Goal: Communication & Community: Answer question/provide support

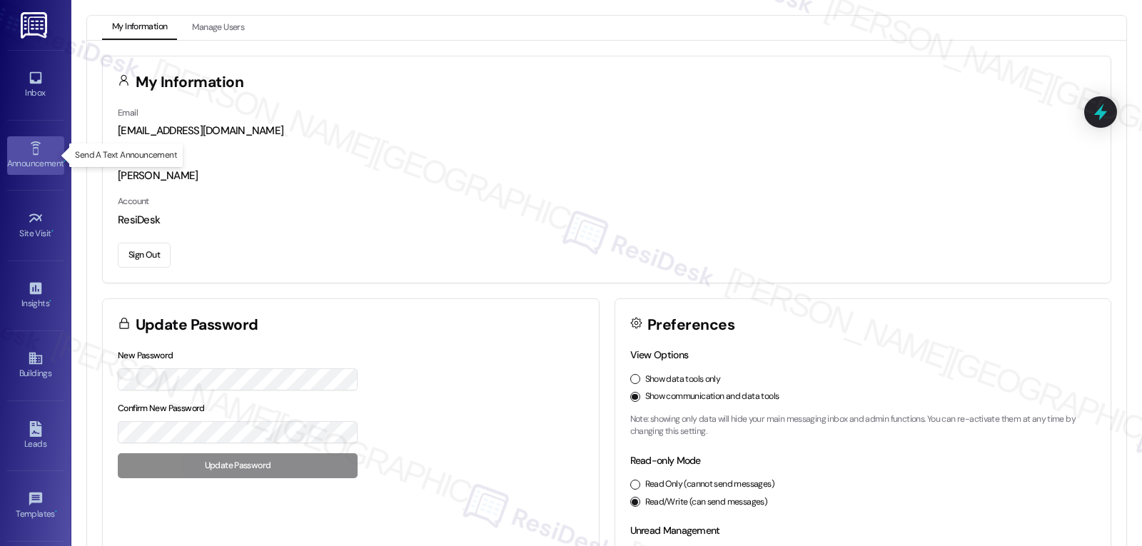
click at [41, 141] on link "Announcement •" at bounding box center [35, 155] width 57 height 39
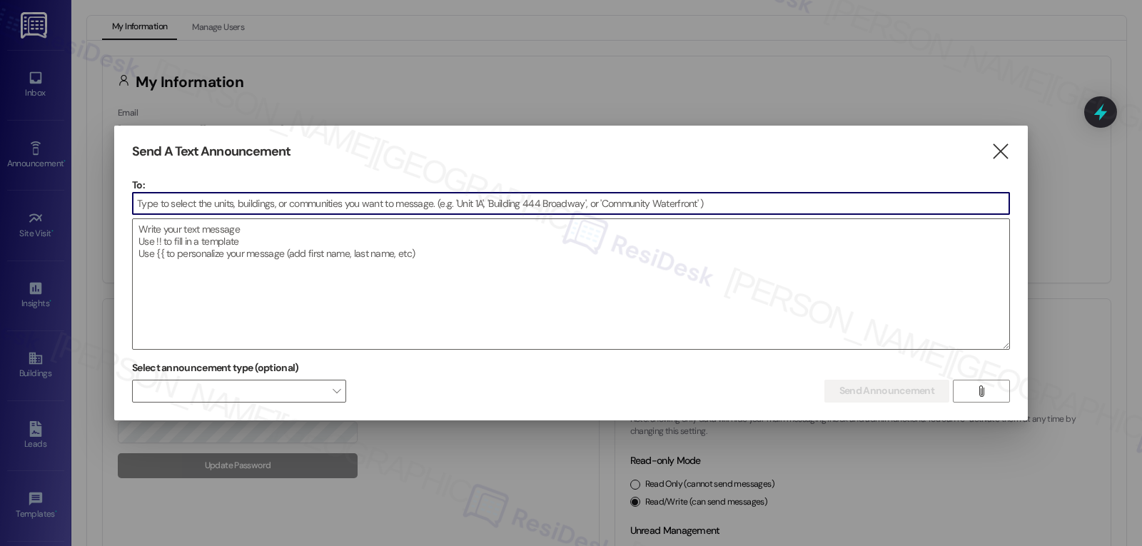
click at [240, 205] on input at bounding box center [571, 203] width 876 height 21
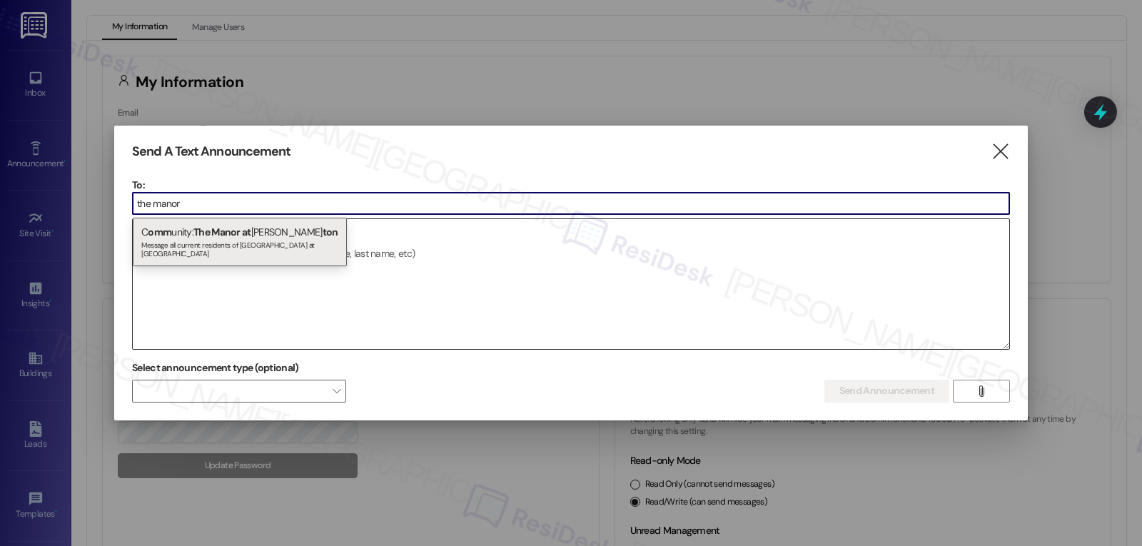
type input "the manor"
click at [251, 226] on span "The Manor at" at bounding box center [222, 231] width 58 height 13
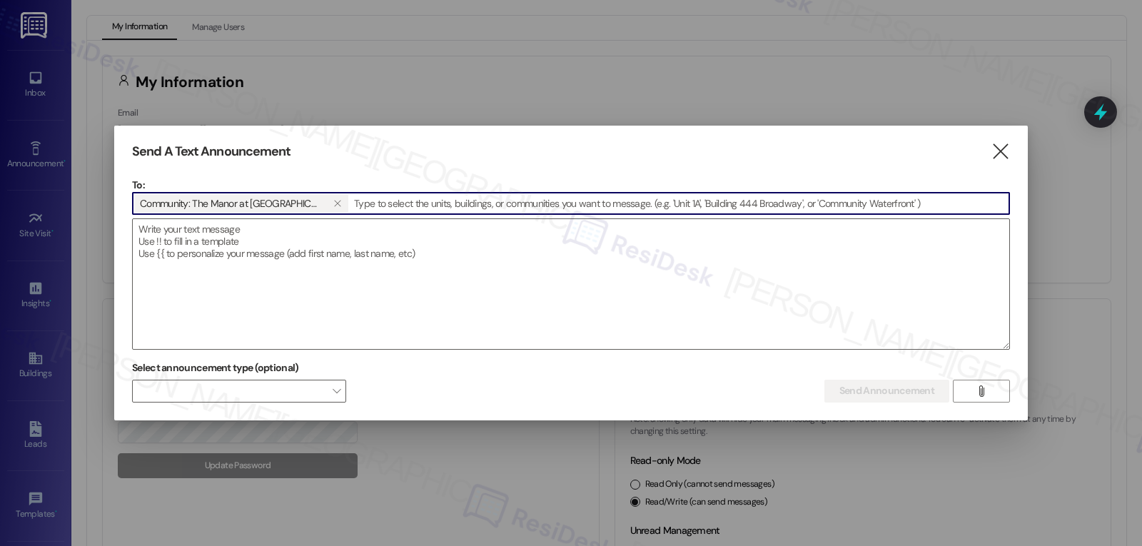
drag, startPoint x: 662, startPoint y: 379, endPoint x: 671, endPoint y: 382, distance: 9.9
click at [662, 379] on div "Select announcement type (optional)  Send Announcement Enter a message above t…" at bounding box center [571, 379] width 878 height 45
click at [1013, 157] on div "Send A Text Announcement  To: Community: The Manor at [GEOGRAPHIC_DATA]   Dr…" at bounding box center [570, 273] width 913 height 295
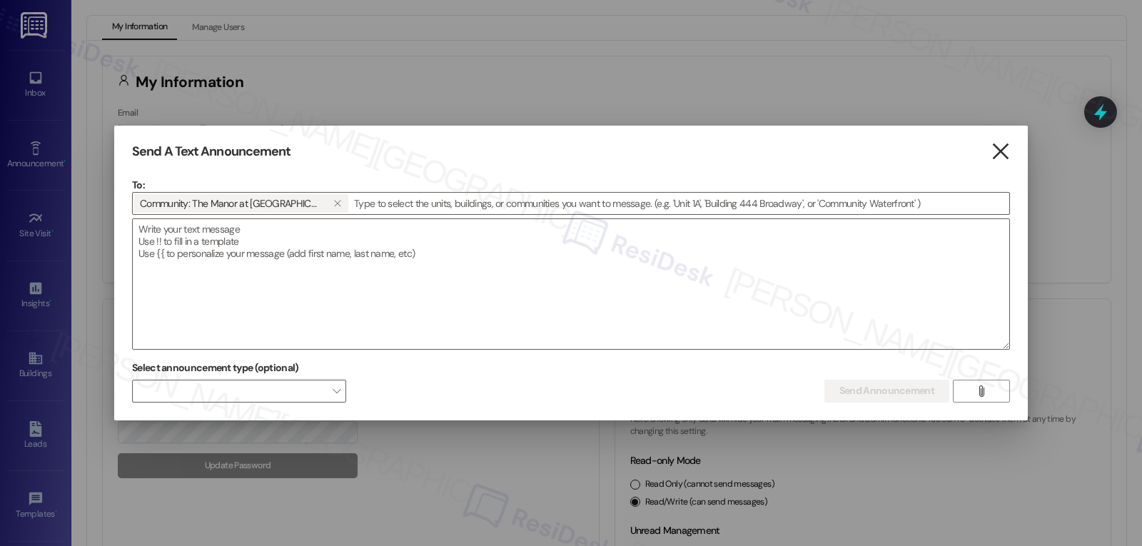
click at [1009, 154] on icon "" at bounding box center [999, 151] width 19 height 15
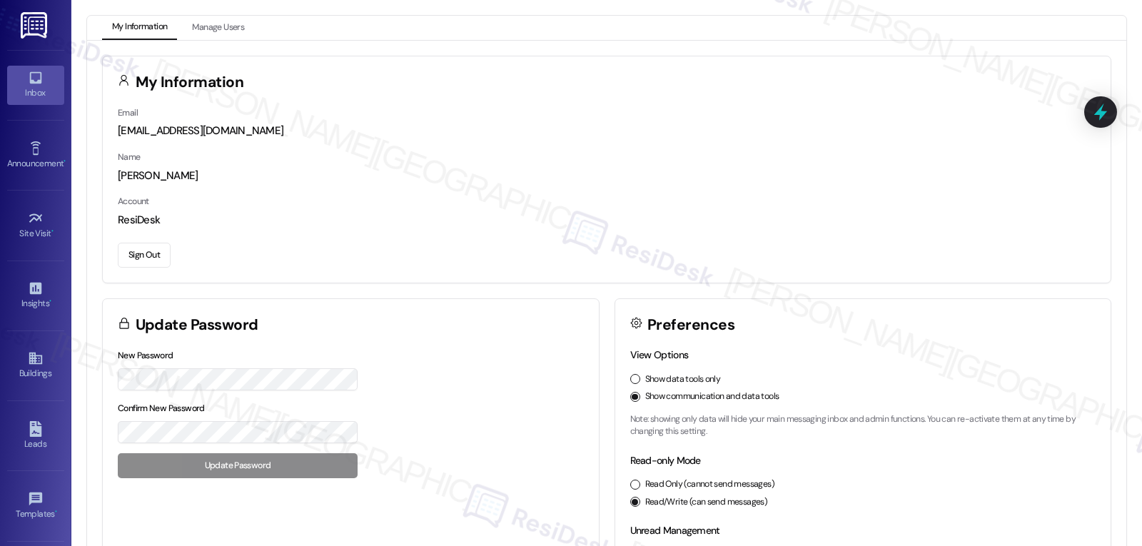
drag, startPoint x: 26, startPoint y: 79, endPoint x: 33, endPoint y: 85, distance: 9.1
click at [28, 79] on icon at bounding box center [36, 78] width 16 height 16
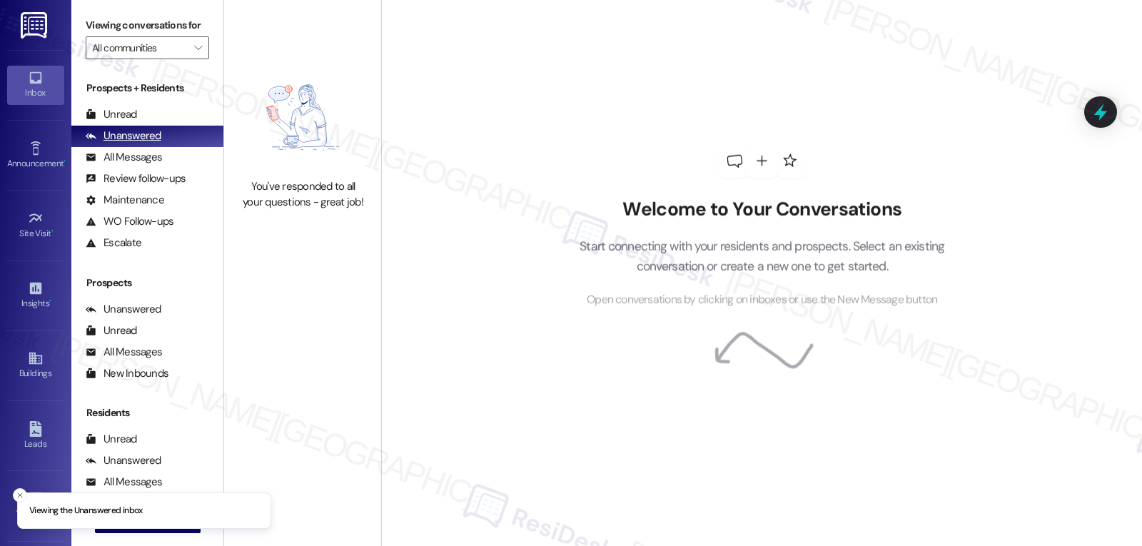
click at [127, 143] on div "Unanswered" at bounding box center [124, 135] width 76 height 15
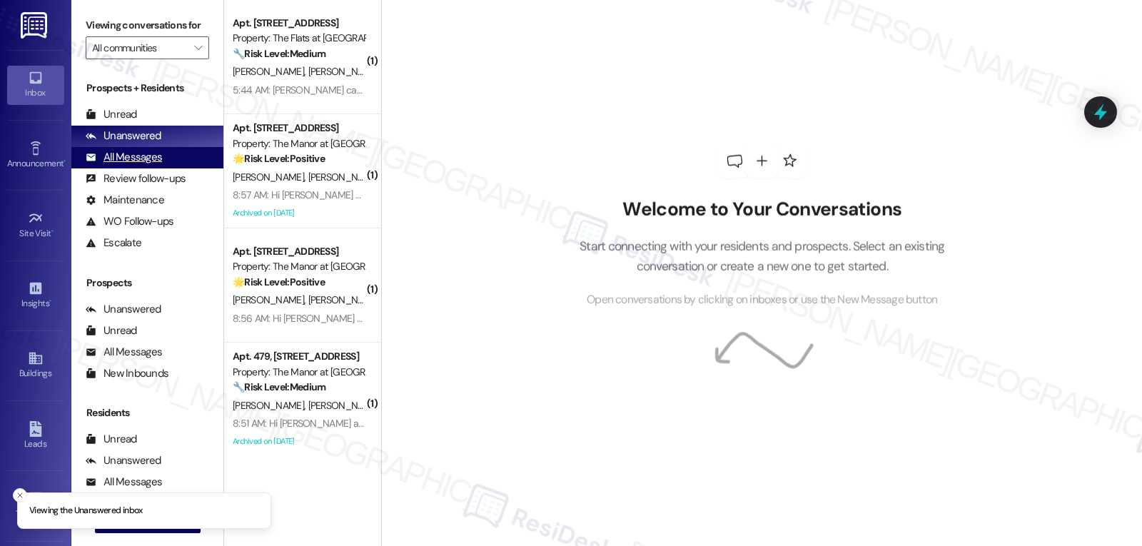
click at [126, 165] on div "All Messages" at bounding box center [124, 157] width 76 height 15
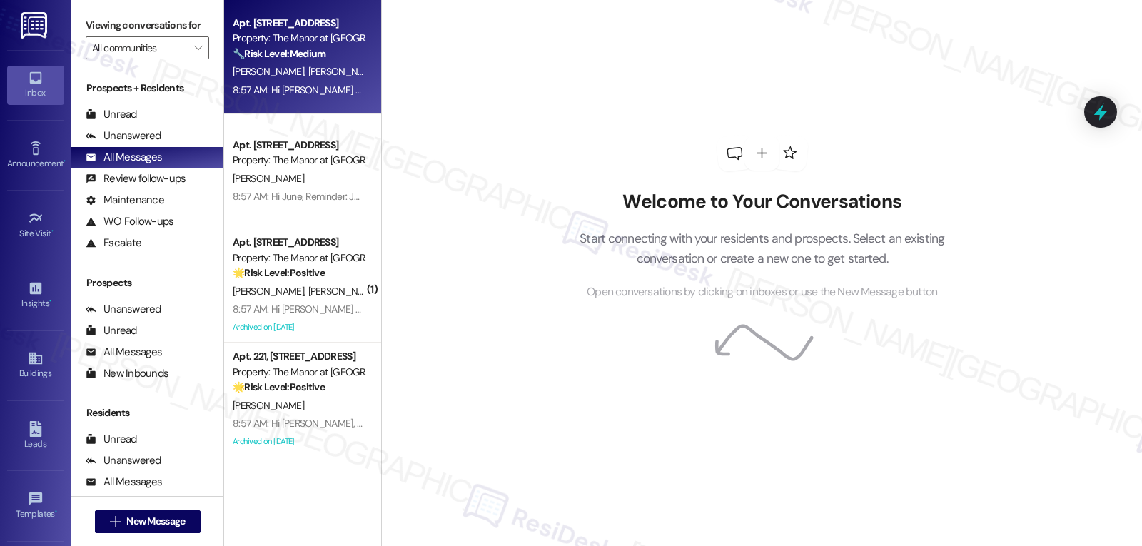
click at [278, 82] on div "8:57 AM: Hi [PERSON_NAME] and [PERSON_NAME], Reminder: Join us for breakfast st…" at bounding box center [298, 90] width 135 height 18
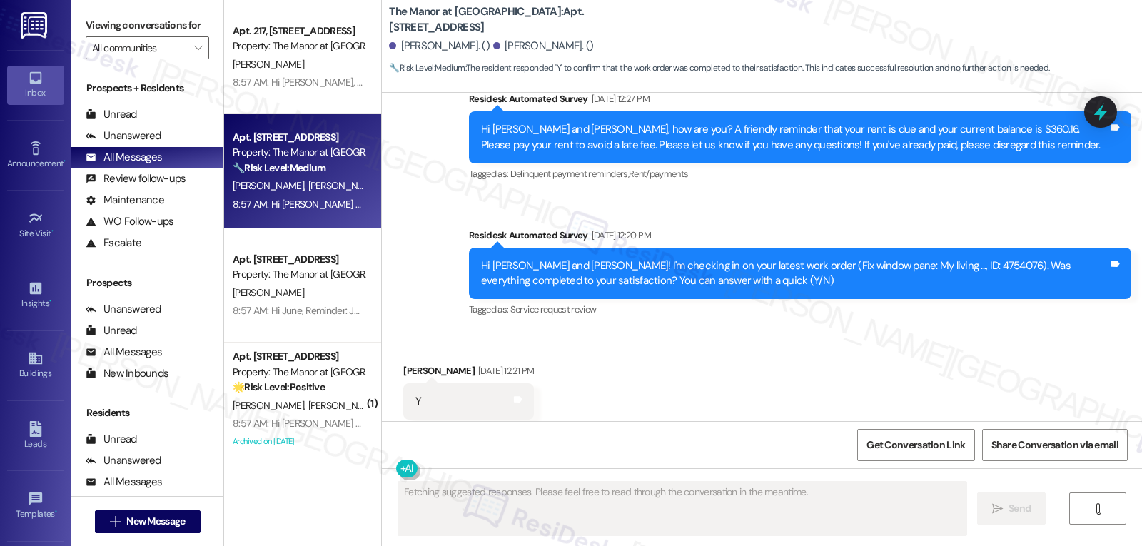
scroll to position [7214, 0]
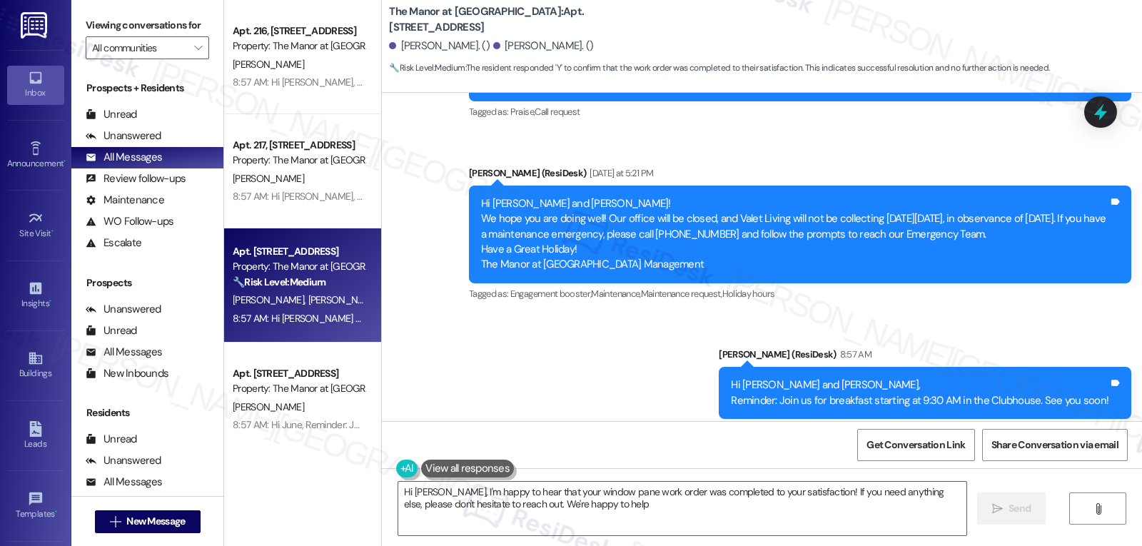
type textarea "Hi [PERSON_NAME], I'm happy to hear that your window pane work order was comple…"
